Goal: Task Accomplishment & Management: Use online tool/utility

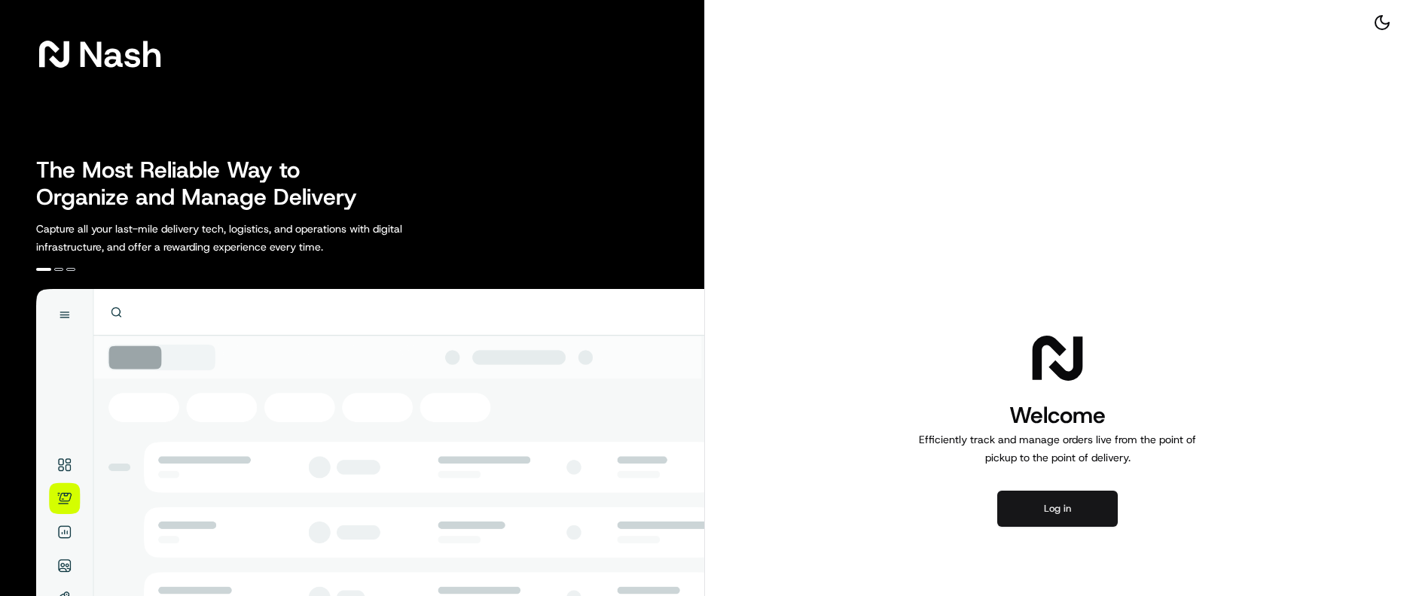
click at [1065, 508] on button "Log in" at bounding box center [1057, 509] width 121 height 36
